Goal: Task Accomplishment & Management: Use online tool/utility

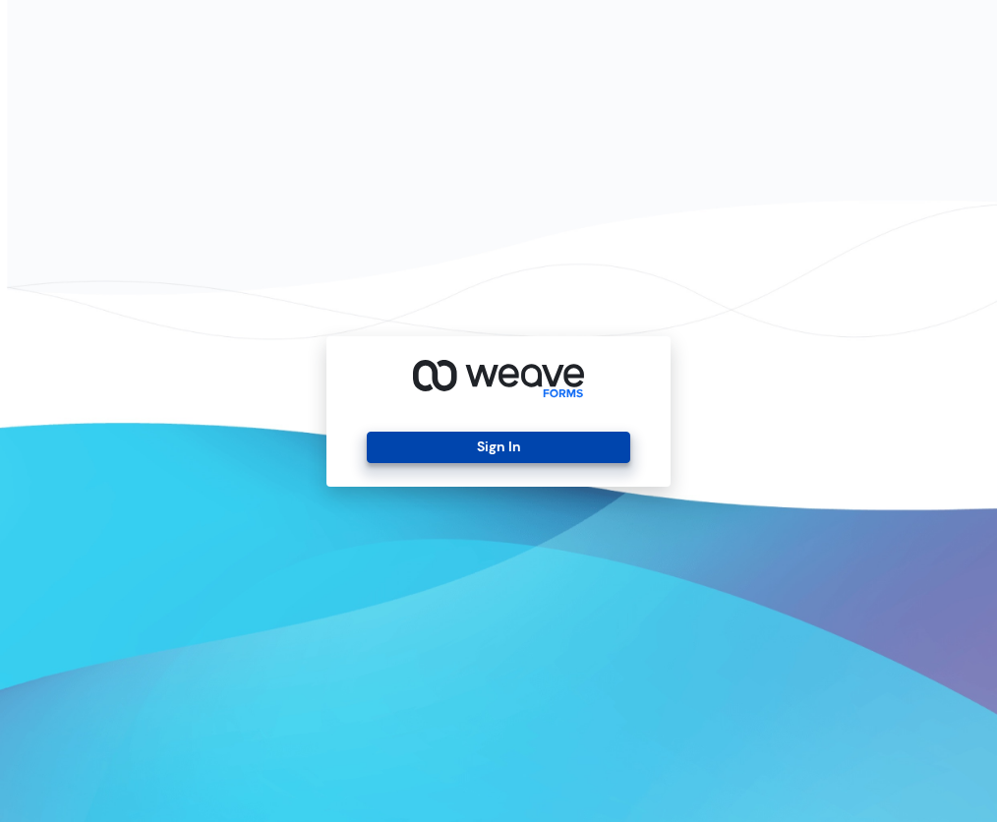
click at [465, 457] on button "Sign In" at bounding box center [498, 446] width 262 height 31
